Goal: Information Seeking & Learning: Understand process/instructions

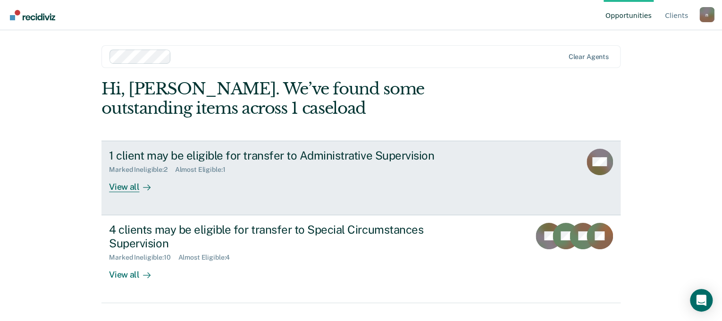
click at [128, 186] on div "View all" at bounding box center [135, 183] width 53 height 18
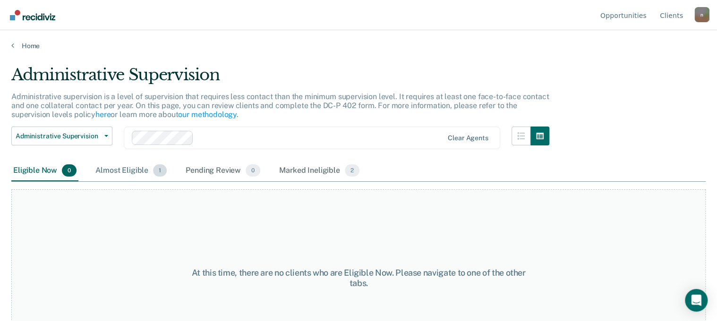
click at [135, 170] on div "Almost Eligible 1" at bounding box center [130, 170] width 75 height 21
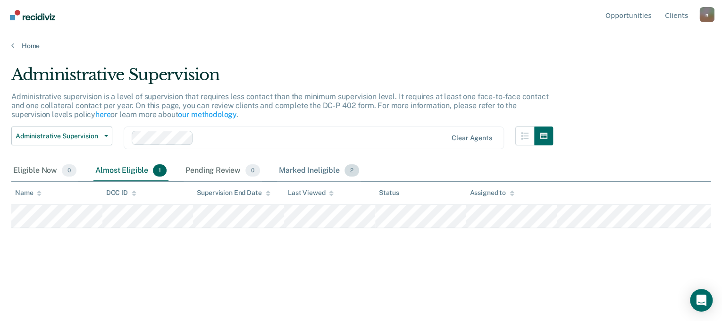
click at [323, 172] on div "Marked Ineligible 2" at bounding box center [319, 170] width 84 height 21
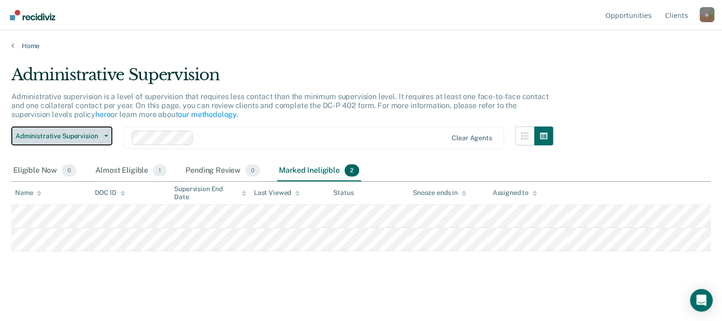
click at [89, 136] on span "Administrative Supervision" at bounding box center [58, 136] width 85 height 8
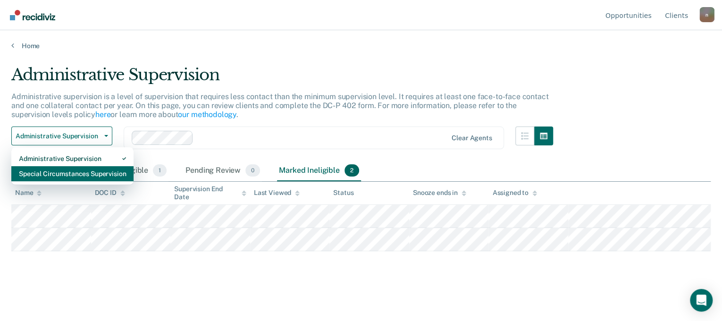
click at [70, 171] on div "Special Circumstances Supervision" at bounding box center [72, 173] width 107 height 15
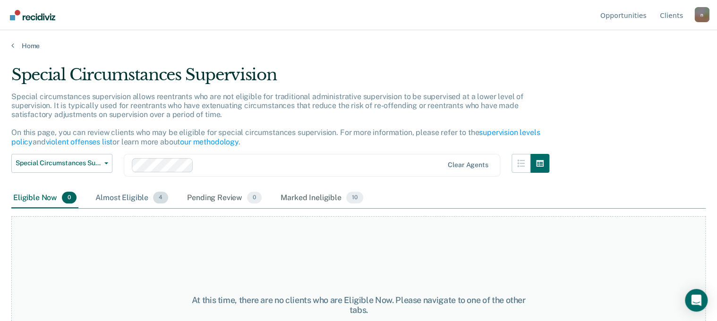
click at [113, 194] on div "Almost Eligible 4" at bounding box center [131, 198] width 76 height 21
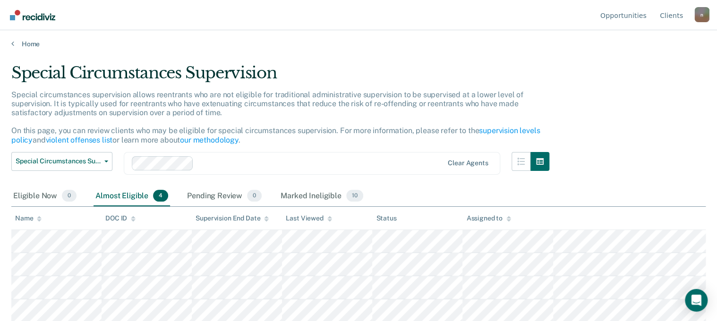
scroll to position [2, 0]
click at [300, 194] on div "Marked Ineligible 10" at bounding box center [321, 196] width 86 height 21
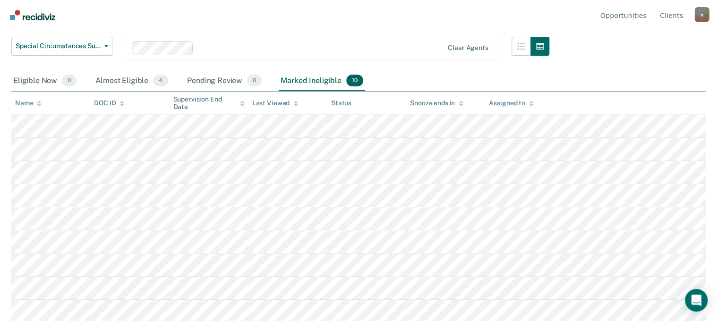
scroll to position [142, 0]
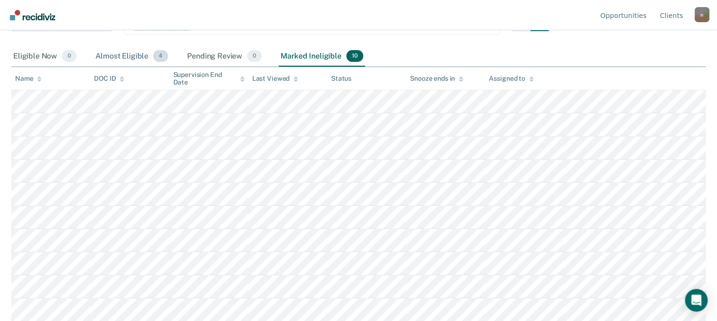
click at [107, 53] on div "Almost Eligible 4" at bounding box center [131, 56] width 76 height 21
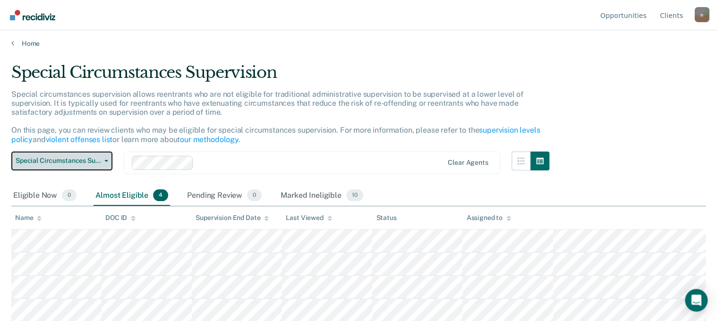
click at [106, 162] on button "Special Circumstances Supervision" at bounding box center [61, 161] width 101 height 19
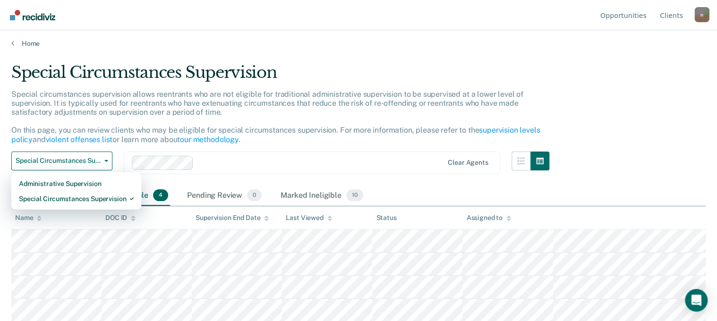
click at [334, 124] on div "Special circumstances supervision allows reentrants who are not eligible for tr…" at bounding box center [280, 121] width 538 height 62
